Goal: Navigation & Orientation: Find specific page/section

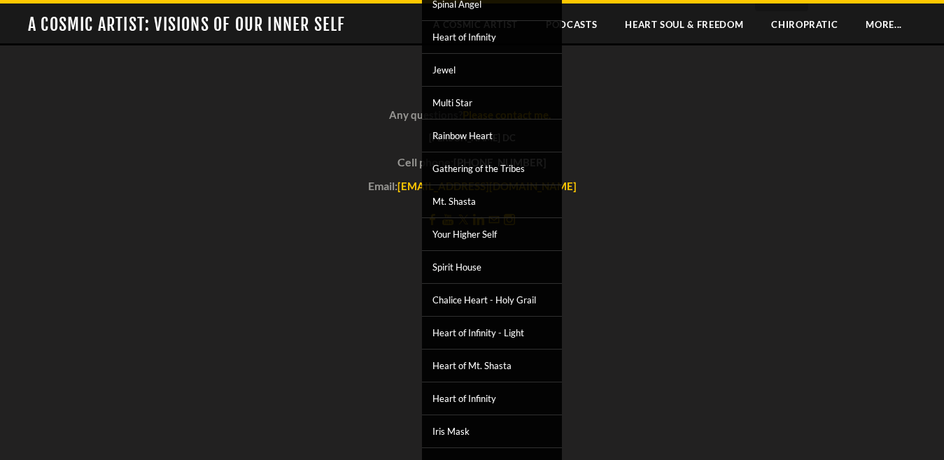
scroll to position [834, 0]
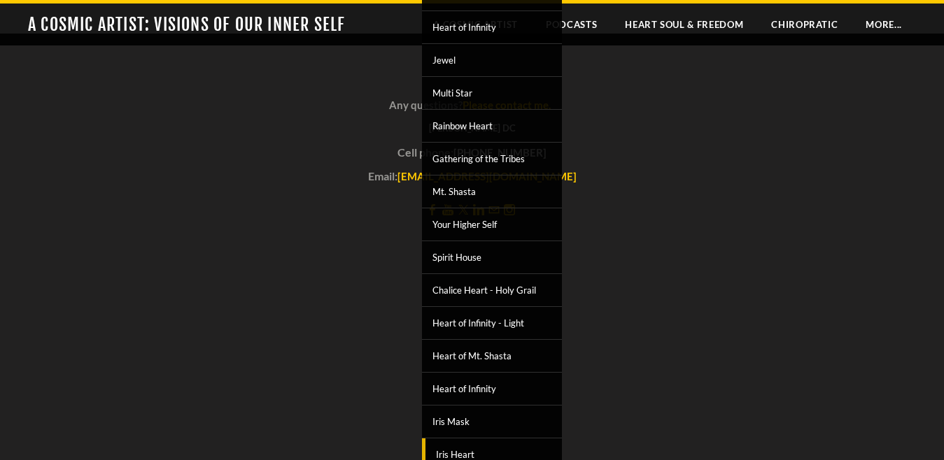
click at [453, 452] on span "Iris Heart" at bounding box center [493, 455] width 129 height 18
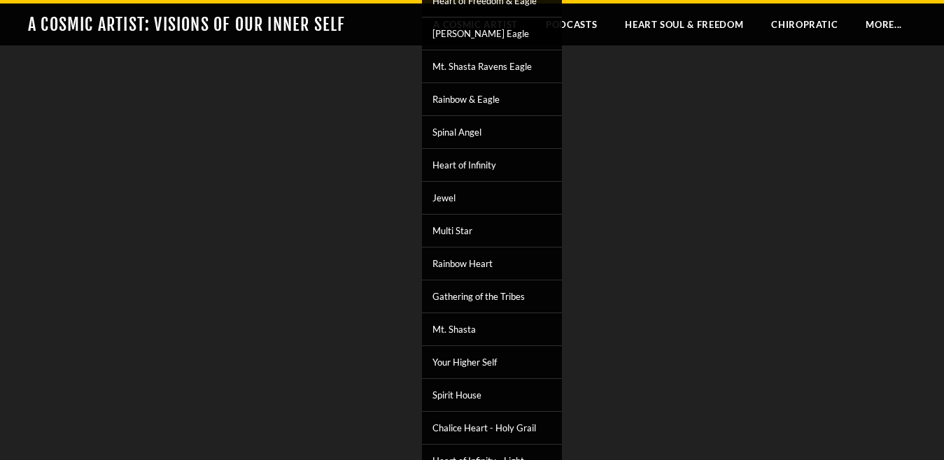
scroll to position [1121, 0]
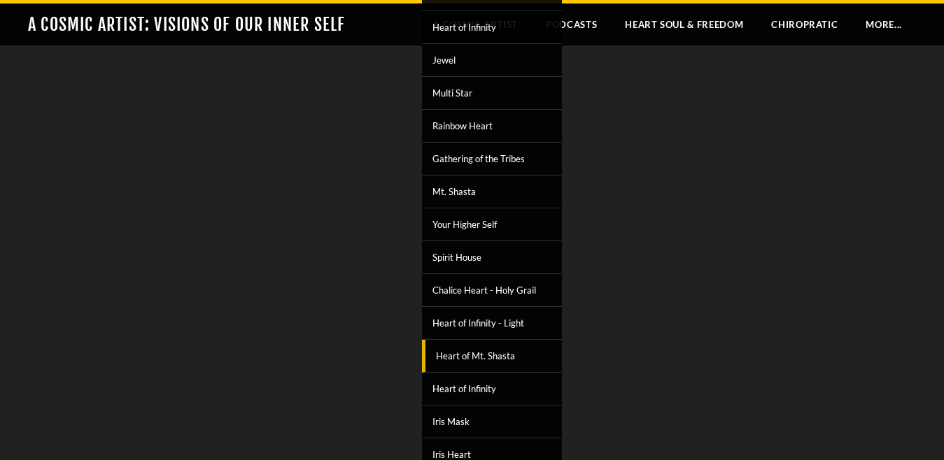
click at [478, 355] on link "Heart of Mt. Shasta" at bounding box center [492, 356] width 140 height 33
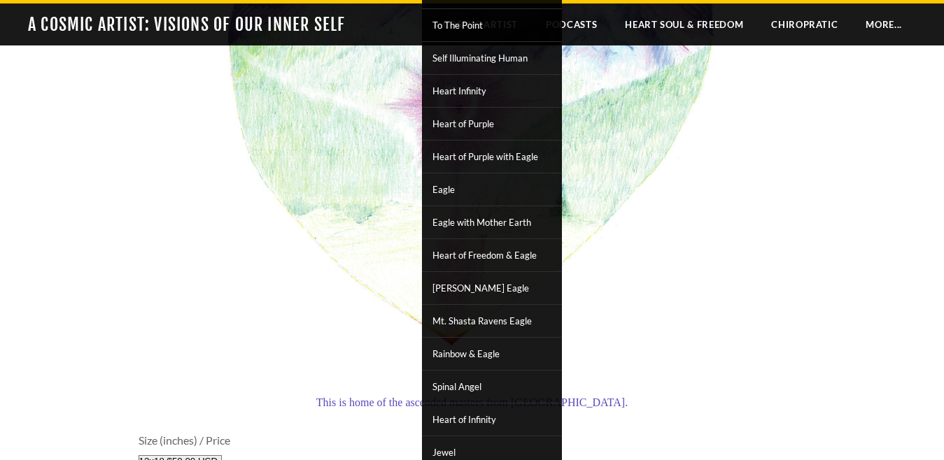
scroll to position [839, 0]
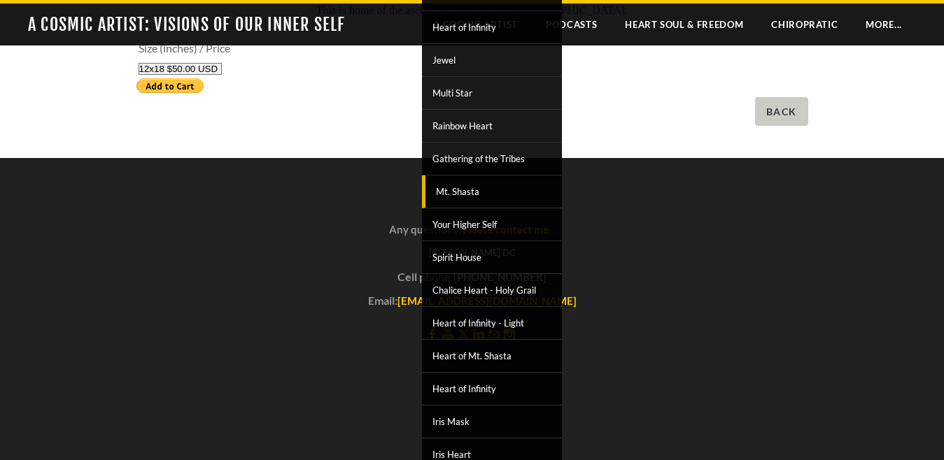
click at [520, 183] on span "Mt. Shasta" at bounding box center [493, 192] width 129 height 18
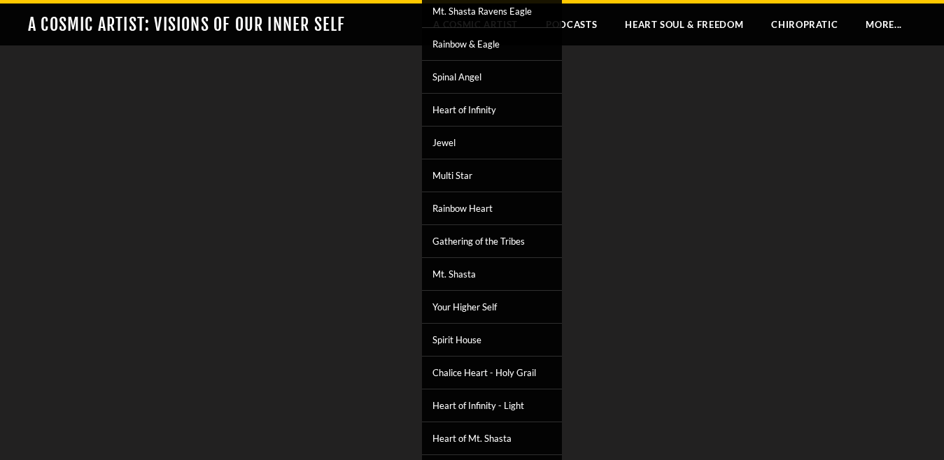
scroll to position [1426, 0]
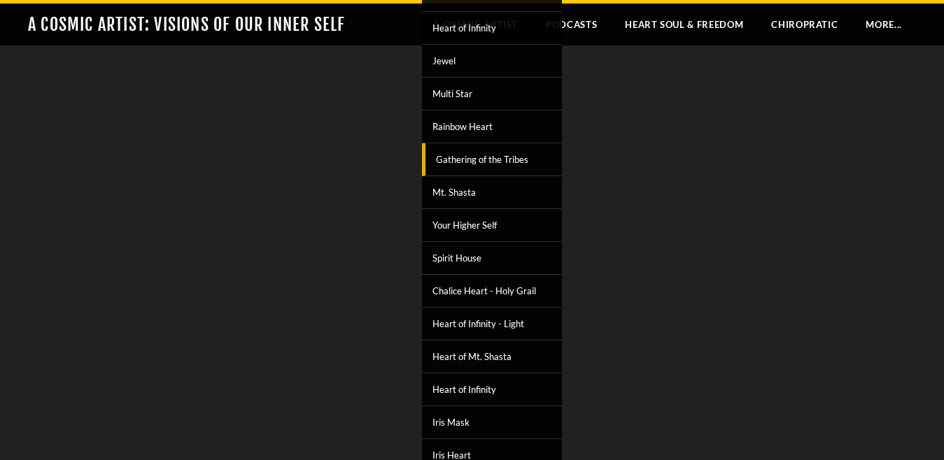
click at [492, 150] on span "Gathering of the Tribes" at bounding box center [493, 159] width 129 height 18
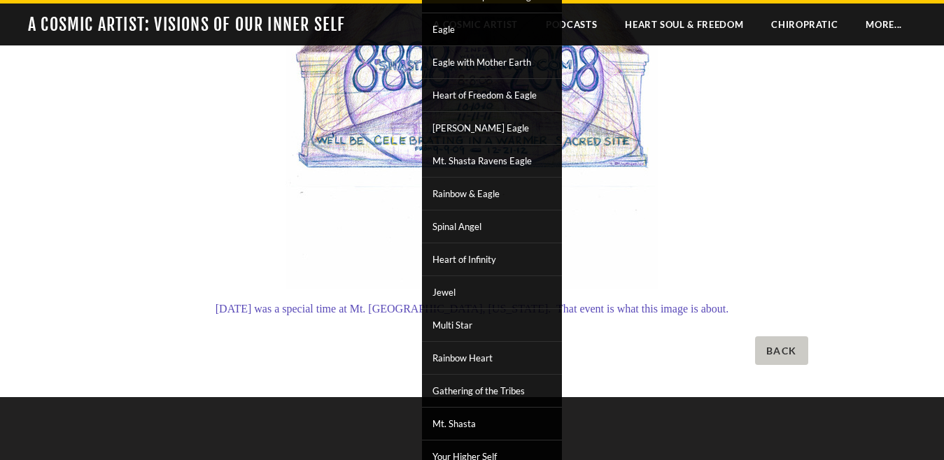
scroll to position [605, 0]
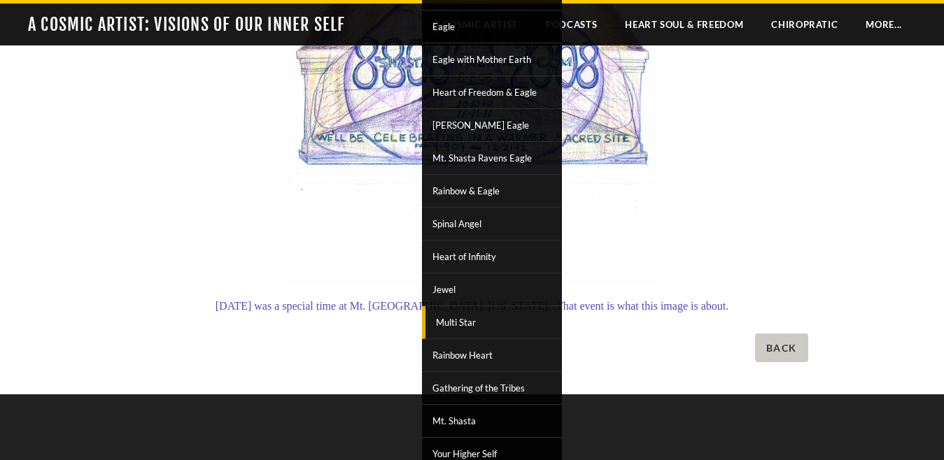
click at [493, 315] on span "Multi Star" at bounding box center [493, 322] width 129 height 18
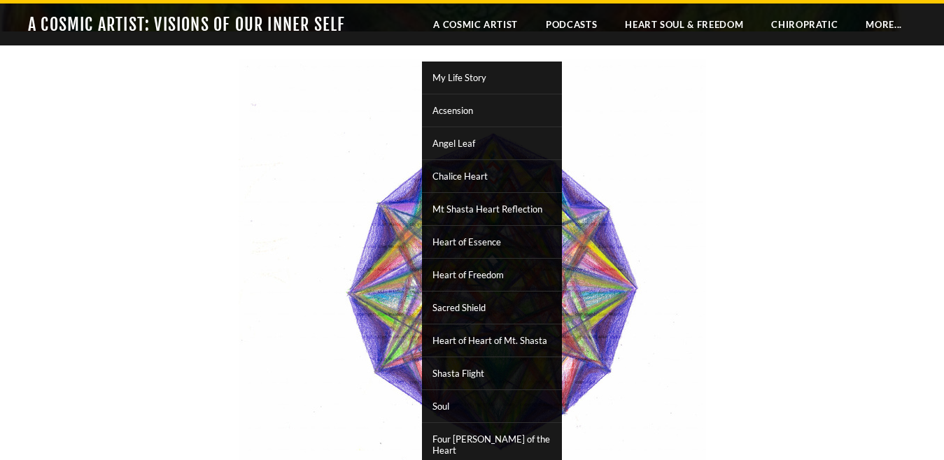
scroll to position [192, 0]
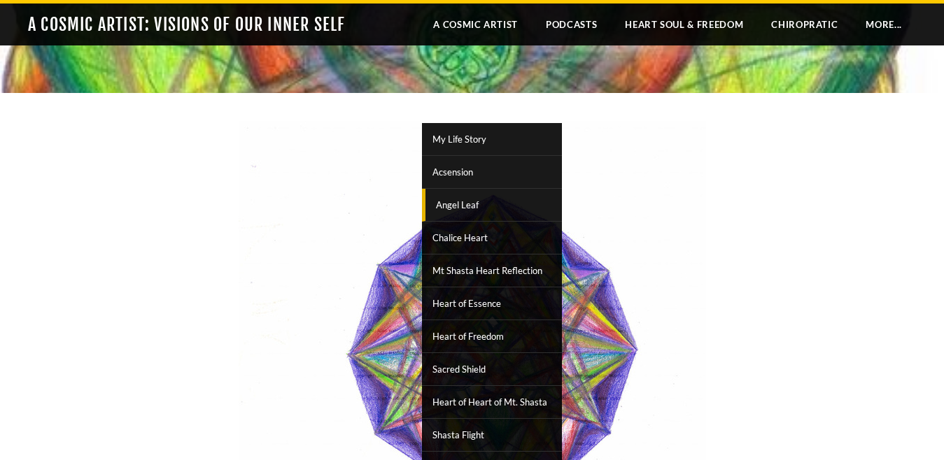
click at [500, 209] on span "Angel Leaf" at bounding box center [493, 205] width 129 height 18
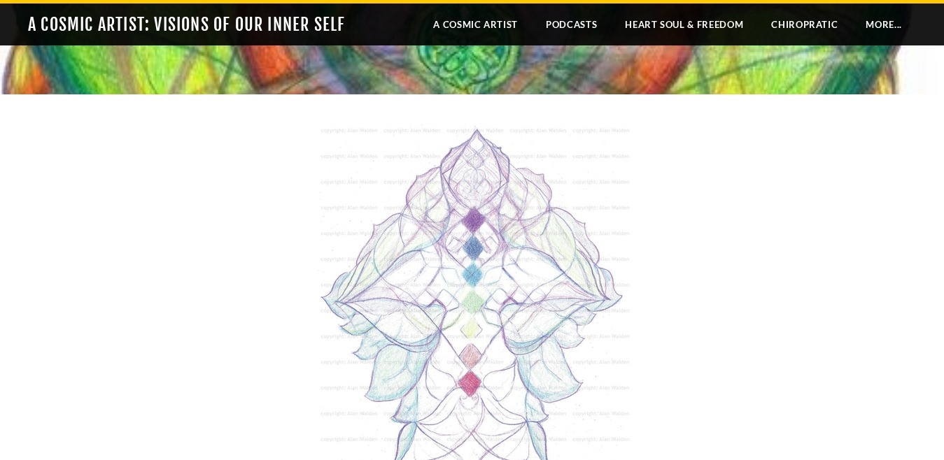
scroll to position [299, 0]
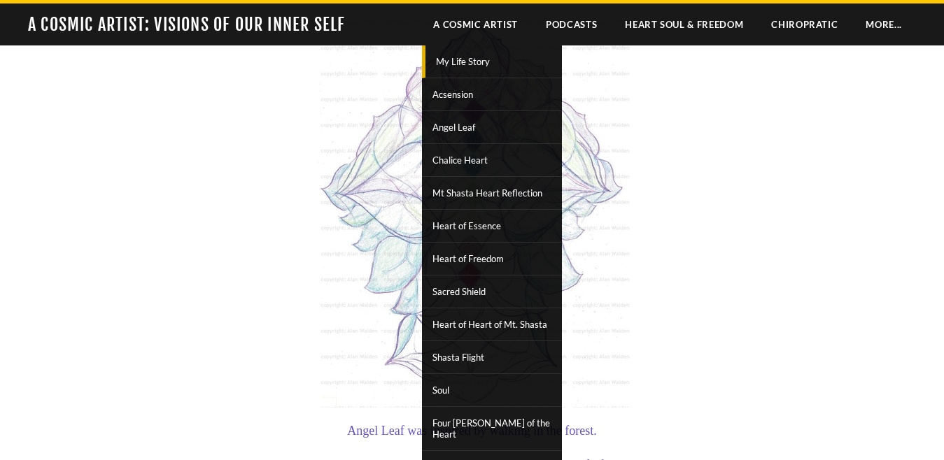
click at [498, 69] on span "My Life Story" at bounding box center [493, 61] width 129 height 18
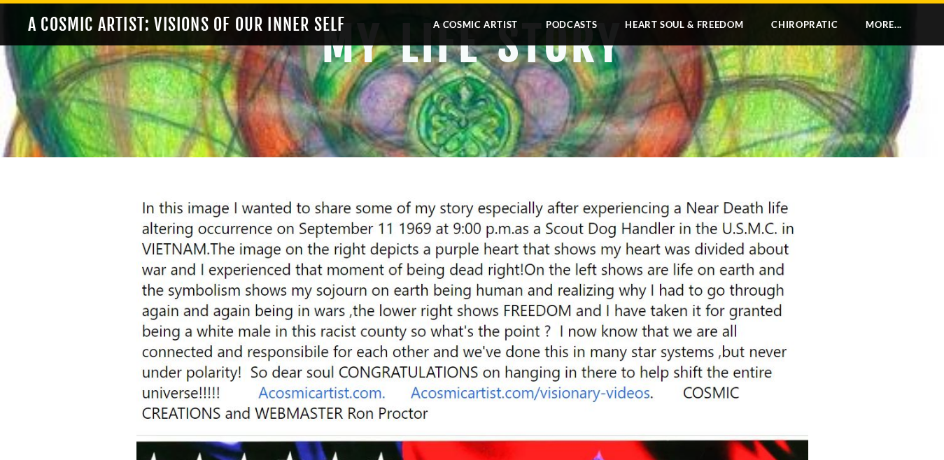
scroll to position [92, 0]
